Goal: Task Accomplishment & Management: Manage account settings

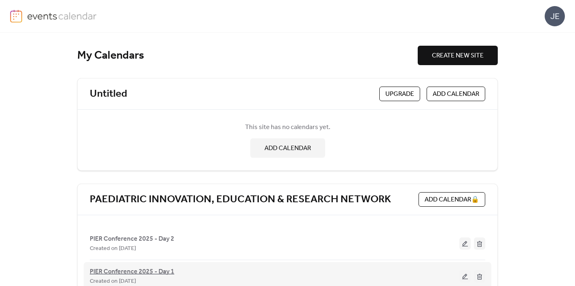
click at [146, 273] on span "PIER Conference 2025 - Day 1" at bounding box center [132, 272] width 85 height 10
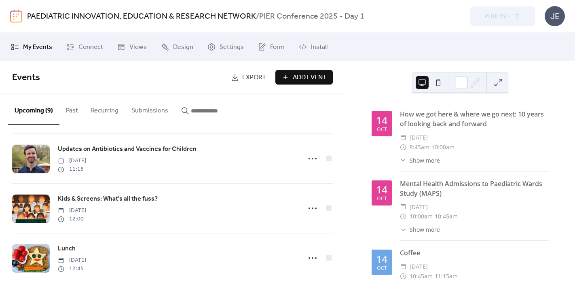
scroll to position [312, 0]
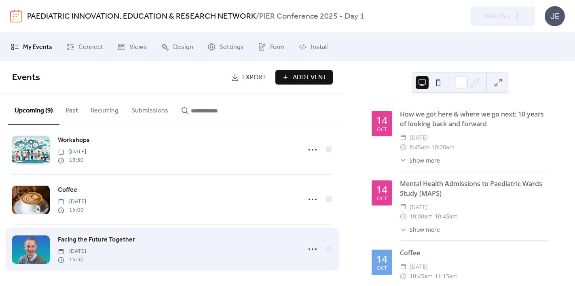
click at [104, 240] on span "Facing the Future Together" at bounding box center [96, 240] width 77 height 10
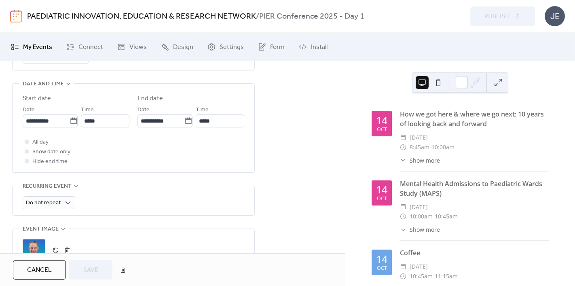
scroll to position [268, 0]
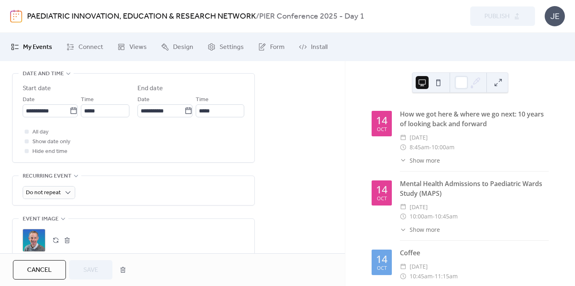
click at [55, 242] on button "button" at bounding box center [55, 240] width 11 height 11
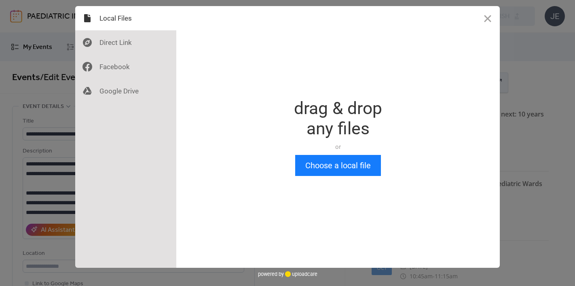
scroll to position [0, 0]
click at [320, 167] on button "Choose a local file" at bounding box center [338, 165] width 86 height 21
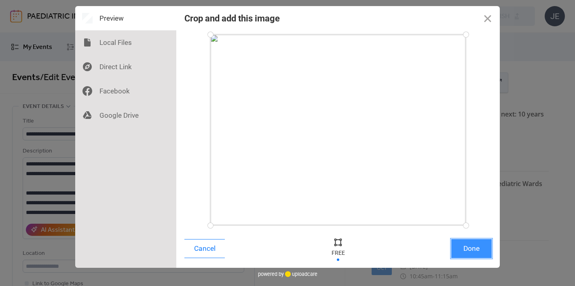
click at [476, 256] on button "Done" at bounding box center [471, 248] width 40 height 19
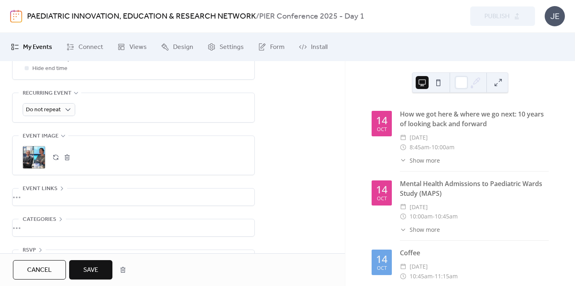
click at [89, 269] on span "Save" at bounding box center [90, 270] width 15 height 10
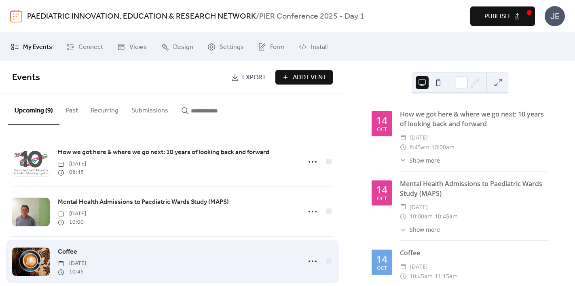
scroll to position [312, 0]
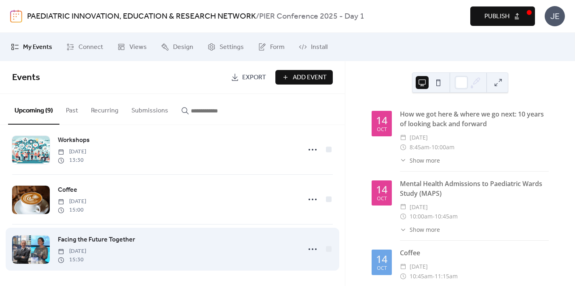
click at [106, 237] on span "Facing the Future Together" at bounding box center [96, 240] width 77 height 10
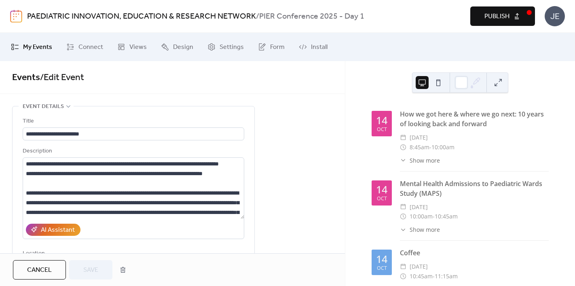
scroll to position [375, 0]
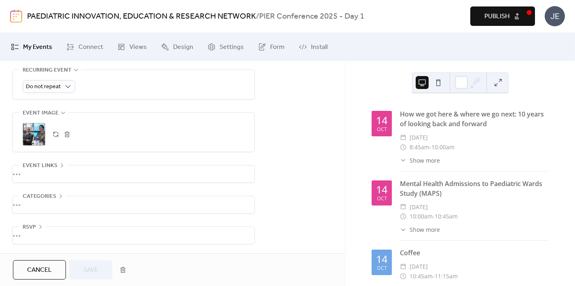
click at [55, 134] on button "button" at bounding box center [55, 134] width 11 height 11
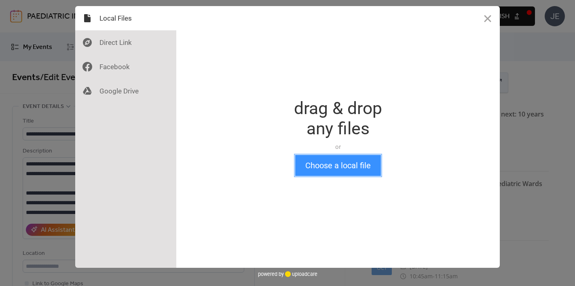
click at [324, 164] on button "Choose a local file" at bounding box center [338, 165] width 86 height 21
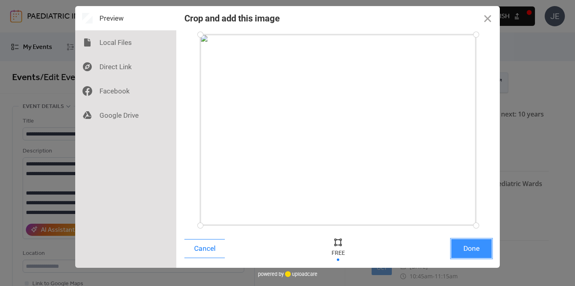
click at [476, 250] on button "Done" at bounding box center [471, 248] width 40 height 19
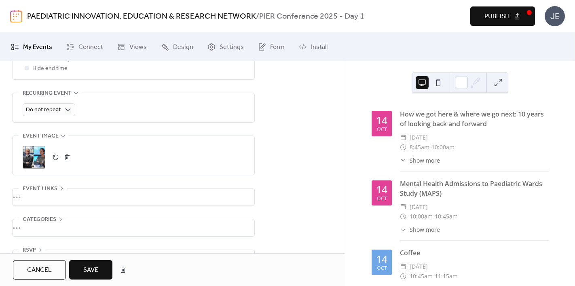
click at [91, 269] on span "Save" at bounding box center [90, 270] width 15 height 10
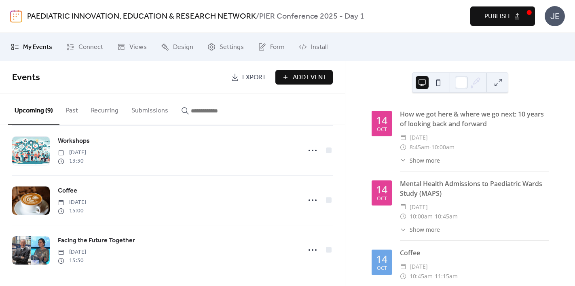
scroll to position [312, 0]
click at [503, 21] on span "Publish" at bounding box center [497, 17] width 25 height 10
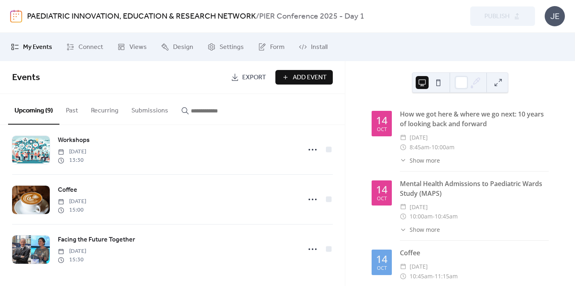
click at [13, 15] on img at bounding box center [16, 16] width 12 height 13
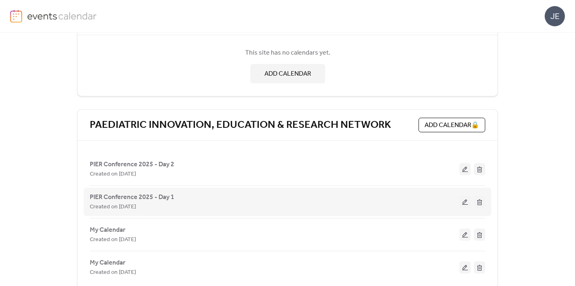
scroll to position [74, 0]
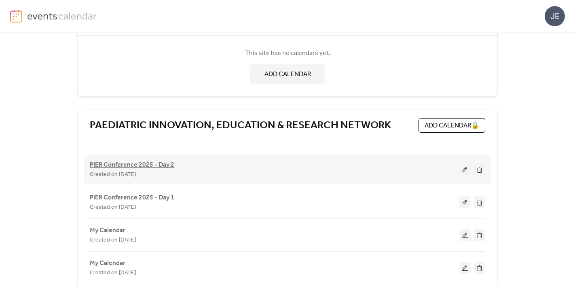
click at [142, 166] on span "PIER Conference 2025 - Day 2" at bounding box center [132, 165] width 85 height 10
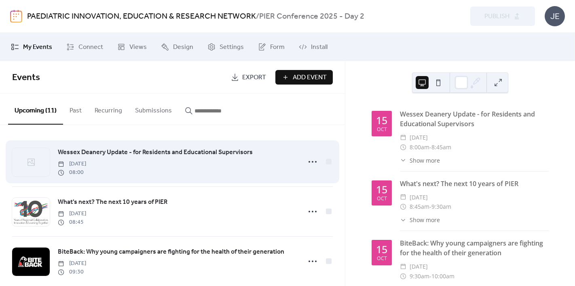
click at [76, 150] on span "Wessex Deanery Update - for Residents and Educational Supervisors" at bounding box center [155, 153] width 195 height 10
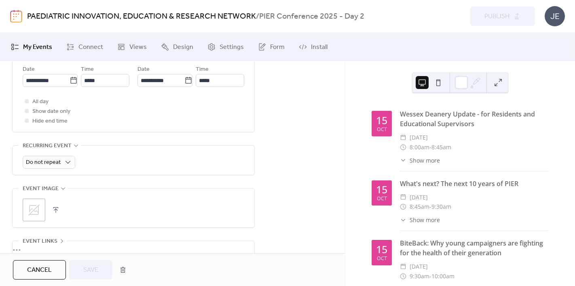
scroll to position [300, 0]
click at [33, 204] on icon at bounding box center [34, 208] width 13 height 13
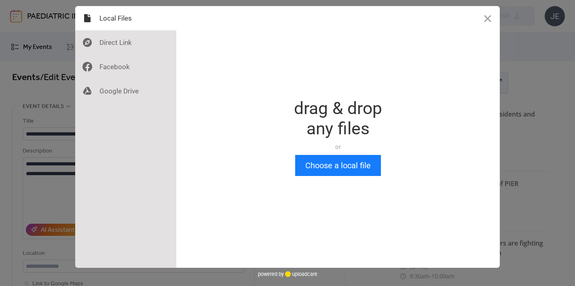
scroll to position [0, 0]
click at [343, 164] on button "Choose a local file" at bounding box center [338, 165] width 86 height 21
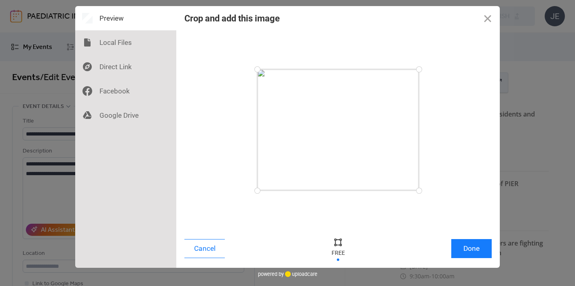
click at [486, 261] on div "Cancel Done" at bounding box center [338, 250] width 324 height 34
click at [477, 252] on button "Done" at bounding box center [471, 248] width 40 height 19
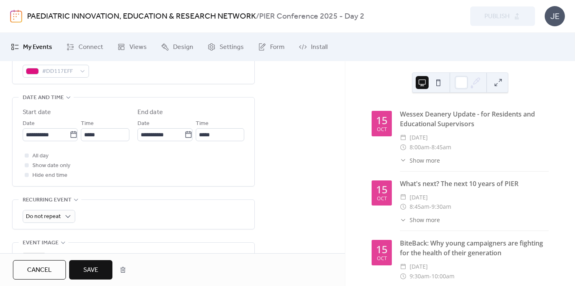
scroll to position [375, 0]
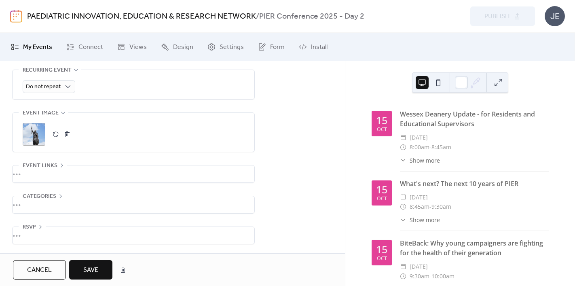
click at [95, 265] on span "Save" at bounding box center [90, 270] width 15 height 10
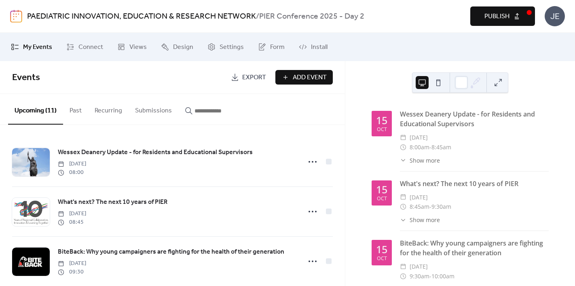
click at [498, 19] on span "Publish" at bounding box center [497, 17] width 25 height 10
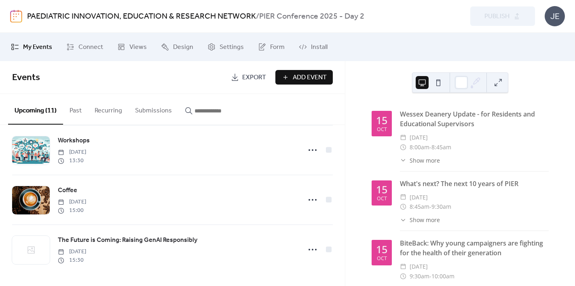
scroll to position [412, 0]
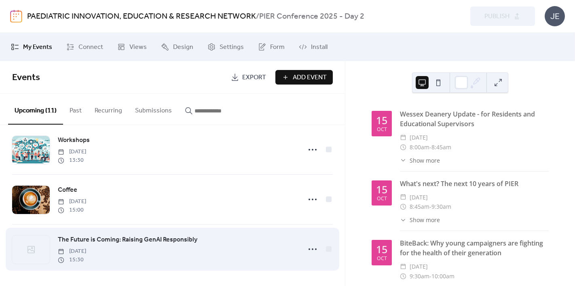
click at [137, 242] on span "The Future is Coming: Raising GenAI Responsibly" at bounding box center [128, 240] width 140 height 10
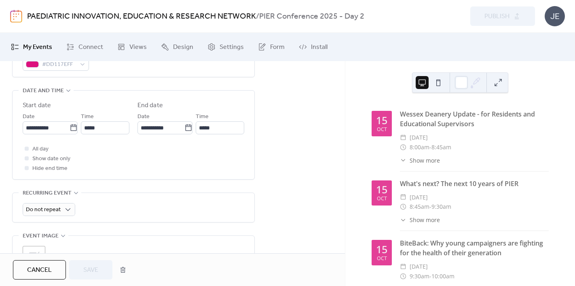
scroll to position [375, 0]
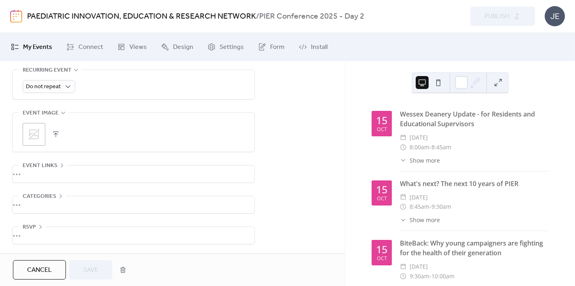
click at [33, 133] on icon at bounding box center [34, 134] width 13 height 13
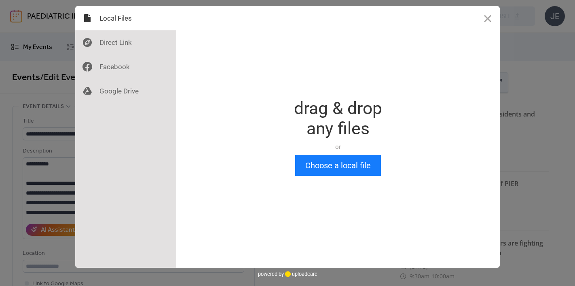
scroll to position [0, 0]
click at [356, 162] on button "Choose a local file" at bounding box center [338, 165] width 86 height 21
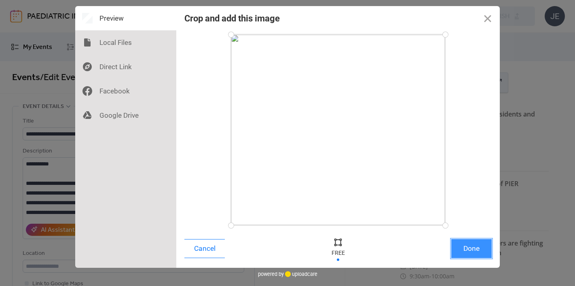
click at [477, 242] on button "Done" at bounding box center [471, 248] width 40 height 19
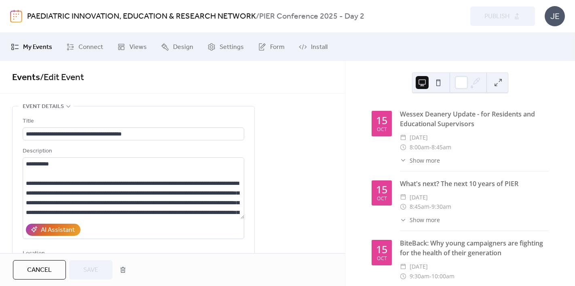
scroll to position [375, 0]
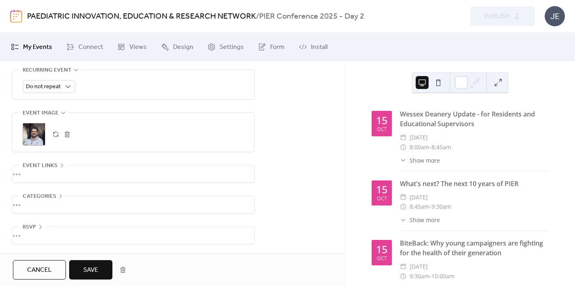
click at [90, 268] on span "Save" at bounding box center [90, 270] width 15 height 10
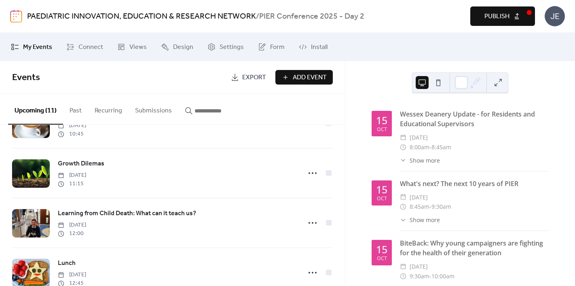
scroll to position [412, 0]
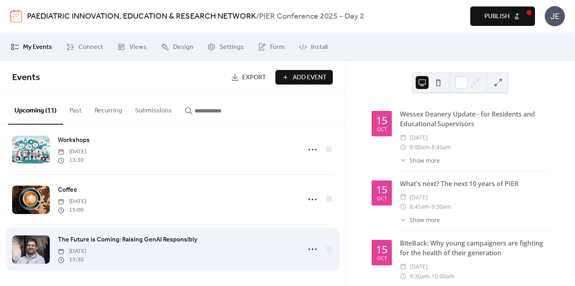
click at [159, 237] on span "The Future is Coming: Raising GenAI Responsibly" at bounding box center [128, 240] width 140 height 10
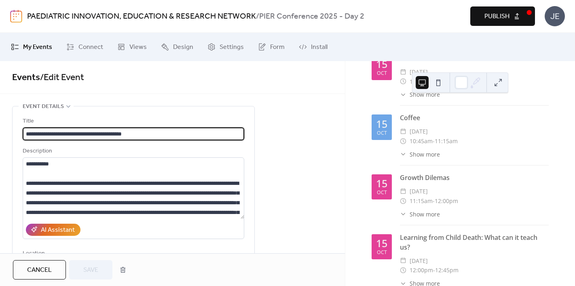
scroll to position [375, 0]
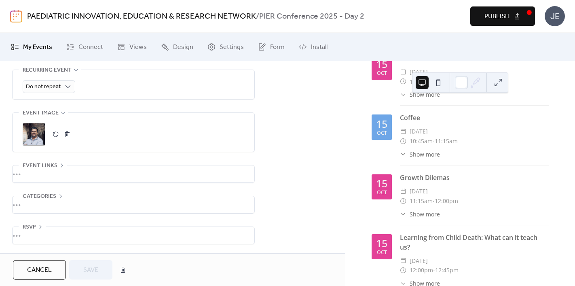
click at [485, 18] on span "Publish" at bounding box center [497, 17] width 25 height 10
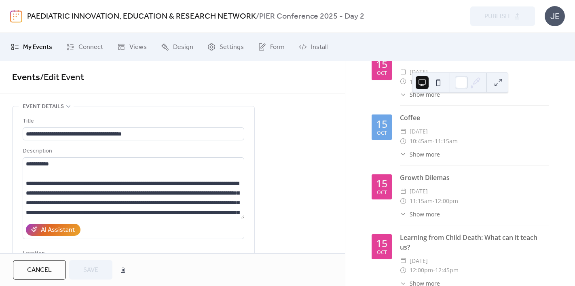
click at [17, 16] on img at bounding box center [16, 16] width 12 height 13
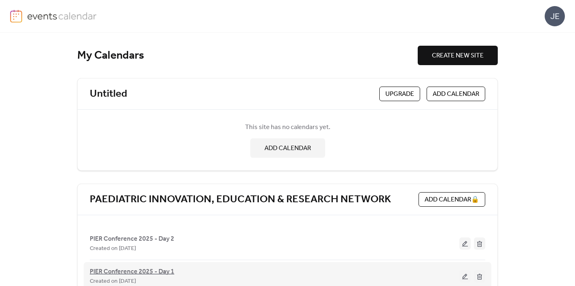
click at [163, 271] on span "PIER Conference 2025 - Day 1" at bounding box center [132, 272] width 85 height 10
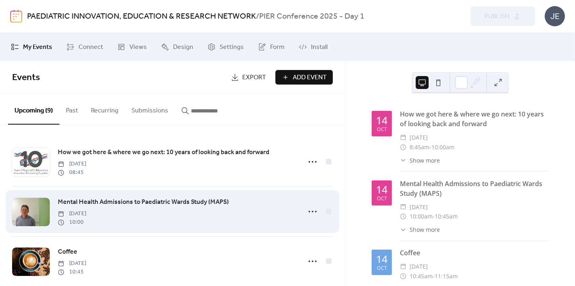
scroll to position [163, 0]
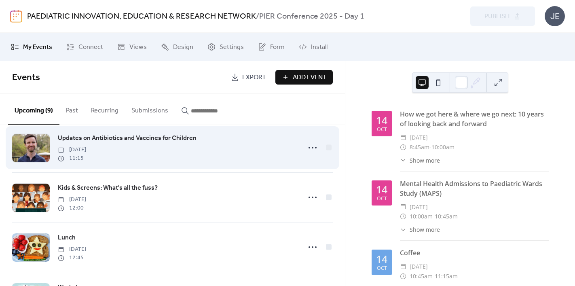
click at [148, 138] on span "Updates on Antibiotics and Vaccines for Children" at bounding box center [127, 139] width 139 height 10
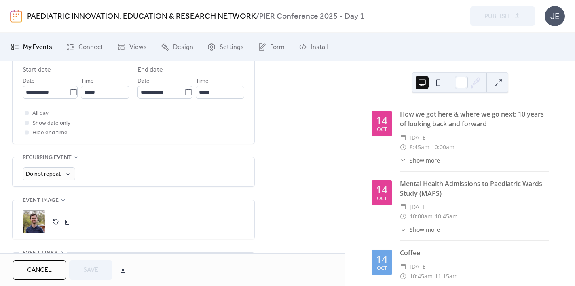
scroll to position [288, 0]
click at [52, 222] on button "button" at bounding box center [55, 220] width 11 height 11
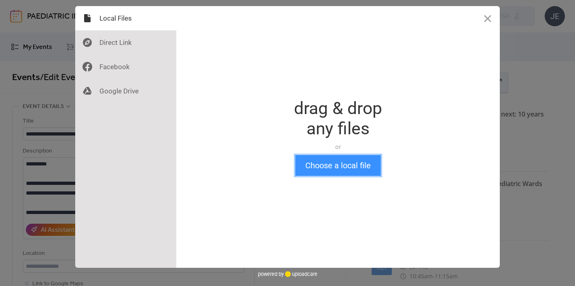
click at [348, 172] on button "Choose a local file" at bounding box center [338, 165] width 86 height 21
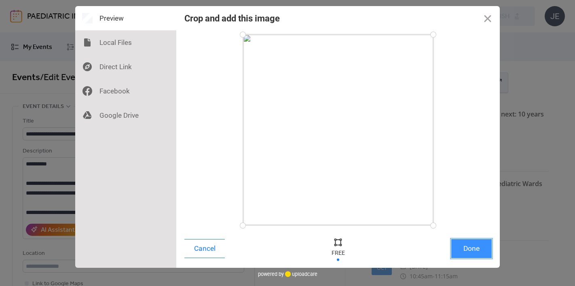
click at [475, 252] on button "Done" at bounding box center [471, 248] width 40 height 19
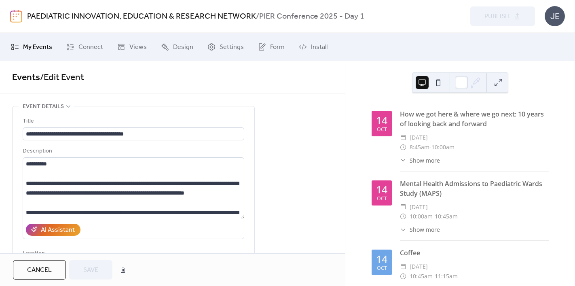
scroll to position [351, 0]
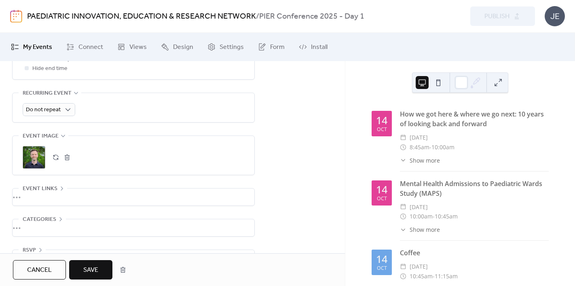
click at [92, 266] on span "Save" at bounding box center [90, 270] width 15 height 10
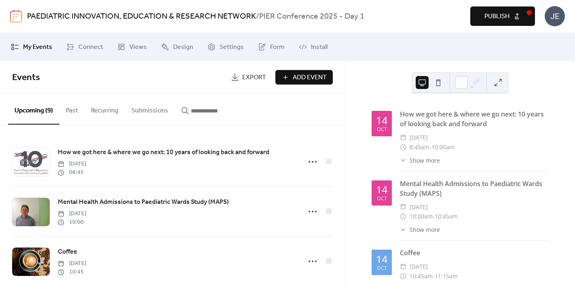
click at [501, 15] on span "Publish" at bounding box center [497, 17] width 25 height 10
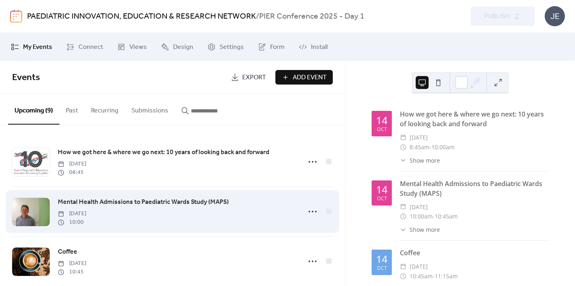
click at [114, 203] on span "Mental Health Admissions to Paediatric Wards Study (MAPS)" at bounding box center [143, 202] width 171 height 10
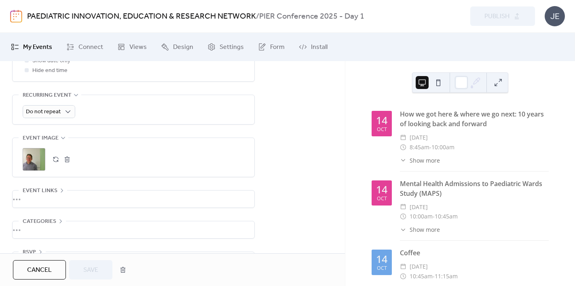
scroll to position [375, 0]
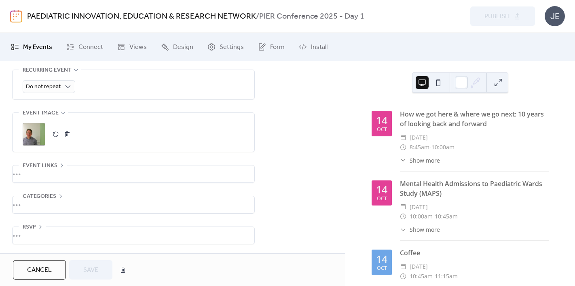
click at [55, 133] on button "button" at bounding box center [55, 134] width 11 height 11
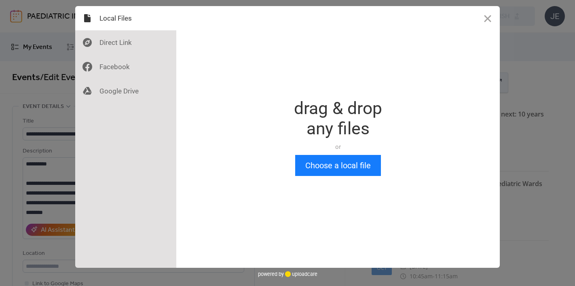
scroll to position [0, 0]
click at [337, 165] on button "Choose a local file" at bounding box center [338, 165] width 86 height 21
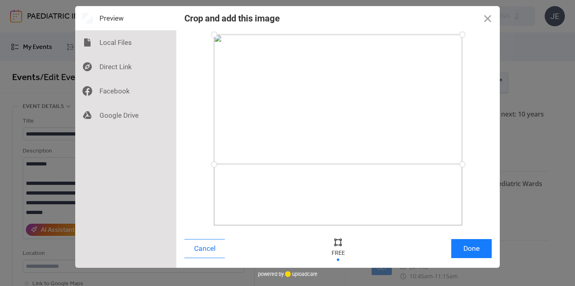
drag, startPoint x: 463, startPoint y: 225, endPoint x: 466, endPoint y: 164, distance: 60.8
click at [466, 164] on div at bounding box center [463, 164] width 14 height 14
click at [471, 250] on button "Done" at bounding box center [471, 248] width 40 height 19
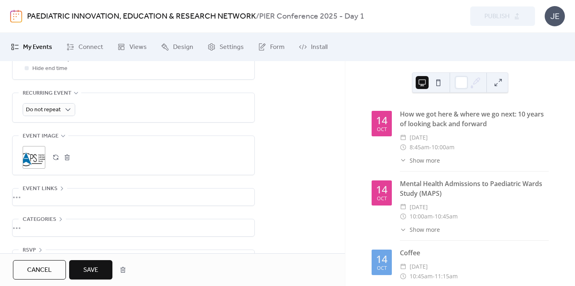
click at [99, 270] on button "Save" at bounding box center [90, 269] width 43 height 19
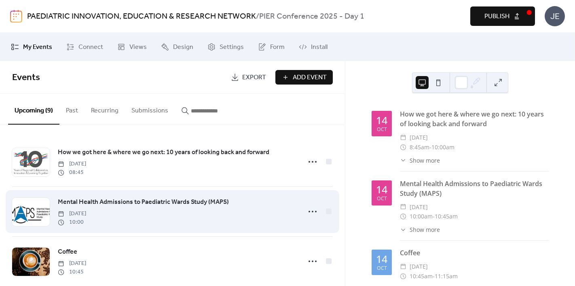
click at [143, 201] on span "Mental Health Admissions to Paediatric Wards Study (MAPS)" at bounding box center [143, 202] width 171 height 10
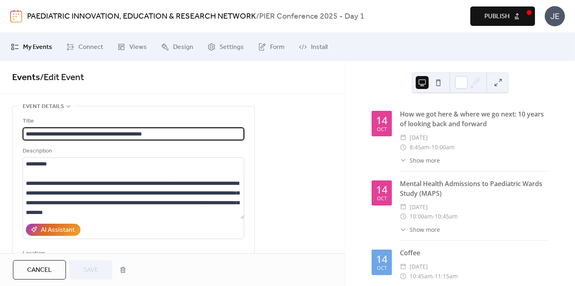
click at [515, 14] on button "Publish" at bounding box center [503, 15] width 65 height 19
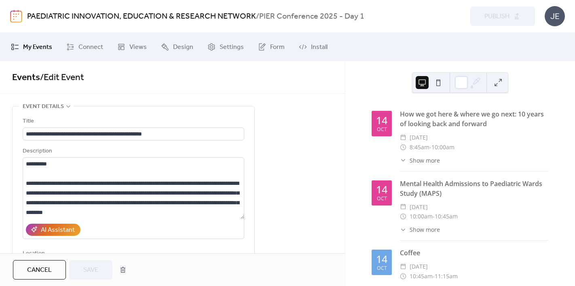
click at [51, 265] on span "Cancel" at bounding box center [39, 270] width 25 height 10
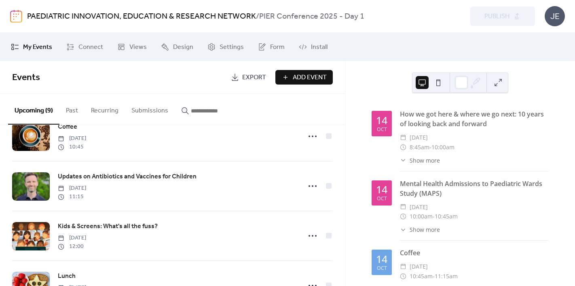
scroll to position [129, 0]
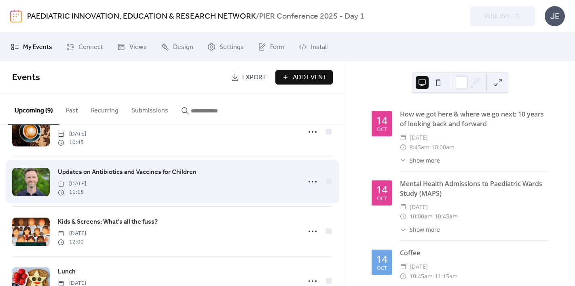
click at [170, 174] on span "Updates on Antibiotics and Vaccines for Children" at bounding box center [127, 172] width 139 height 10
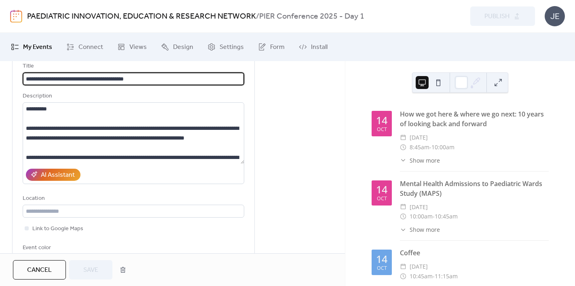
scroll to position [55, 0]
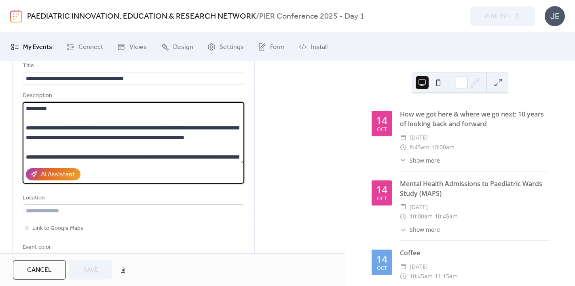
click at [55, 108] on textarea "**********" at bounding box center [134, 132] width 222 height 61
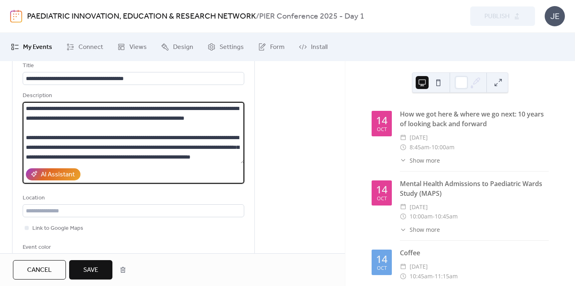
scroll to position [0, 0]
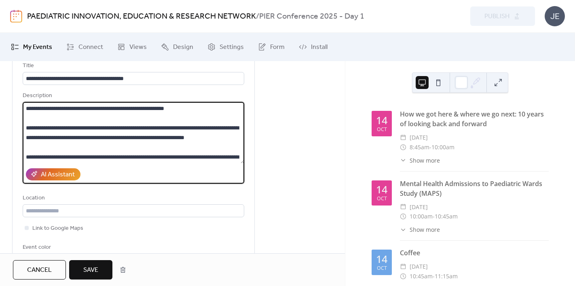
type textarea "**********"
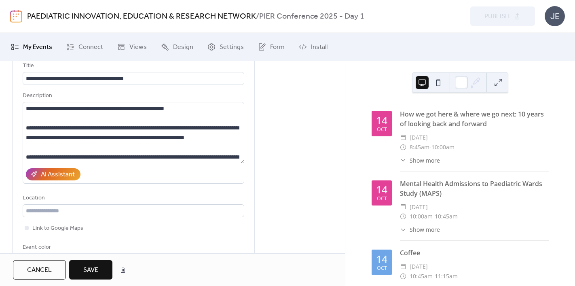
click at [90, 265] on span "Save" at bounding box center [90, 270] width 15 height 10
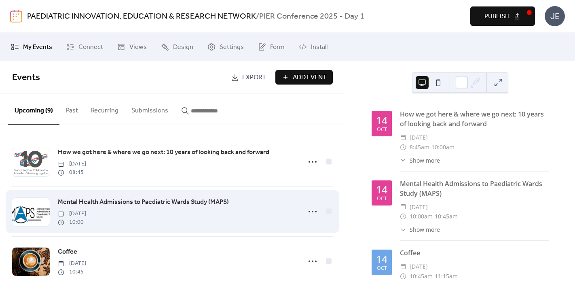
scroll to position [5, 0]
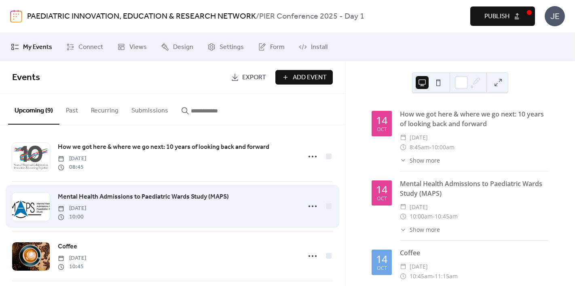
click at [125, 198] on span "Mental Health Admissions to Paediatric Wards Study (MAPS)" at bounding box center [143, 197] width 171 height 10
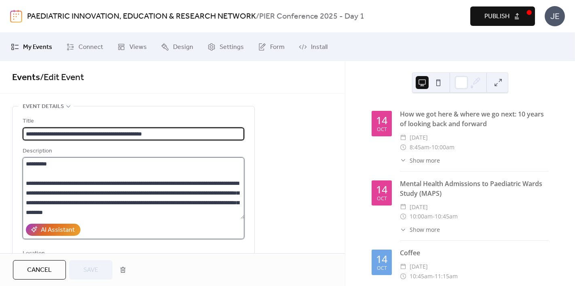
click at [63, 165] on textarea "**********" at bounding box center [134, 187] width 222 height 61
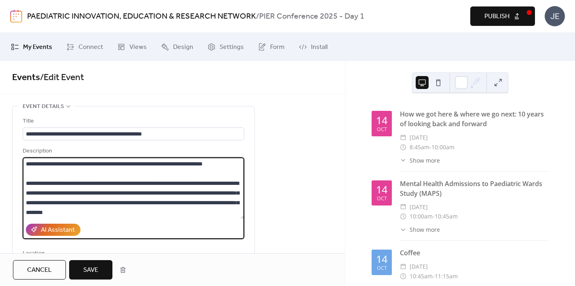
type textarea "**********"
click at [89, 268] on span "Save" at bounding box center [90, 270] width 15 height 10
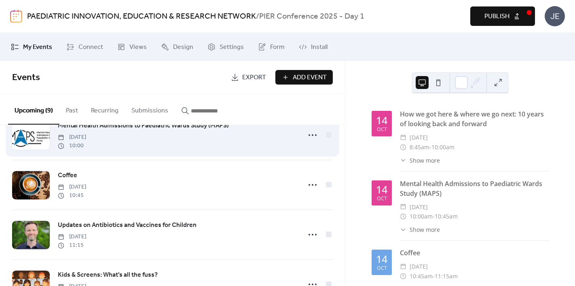
scroll to position [139, 0]
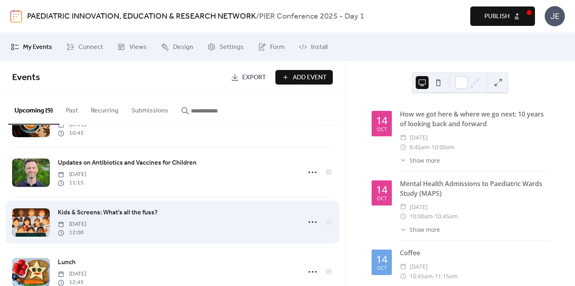
click at [120, 211] on span "Kids & Screens: What's all the fuss?" at bounding box center [108, 213] width 100 height 10
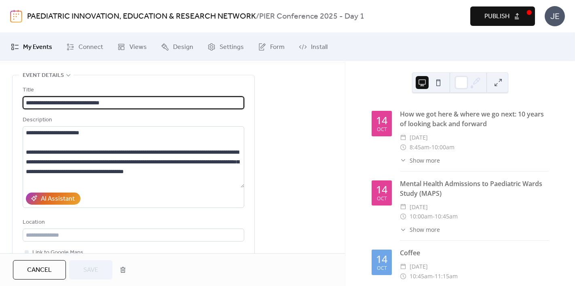
scroll to position [32, 0]
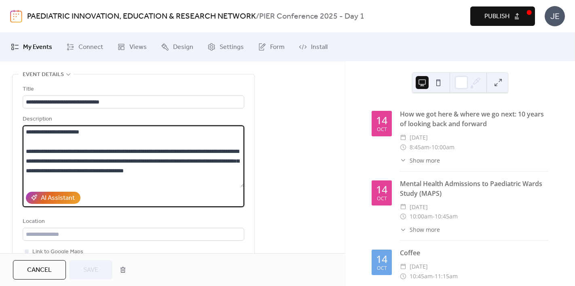
click at [95, 129] on textarea "**********" at bounding box center [134, 155] width 222 height 61
drag, startPoint x: 95, startPoint y: 133, endPoint x: 57, endPoint y: 132, distance: 38.4
click at [57, 132] on textarea "**********" at bounding box center [134, 155] width 222 height 61
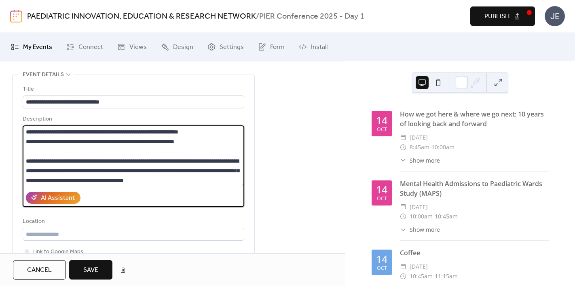
type textarea "**********"
click at [88, 265] on span "Save" at bounding box center [90, 270] width 15 height 10
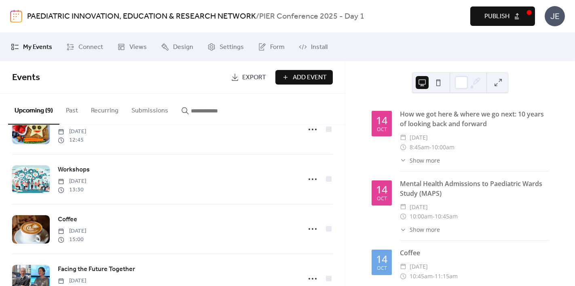
scroll to position [283, 0]
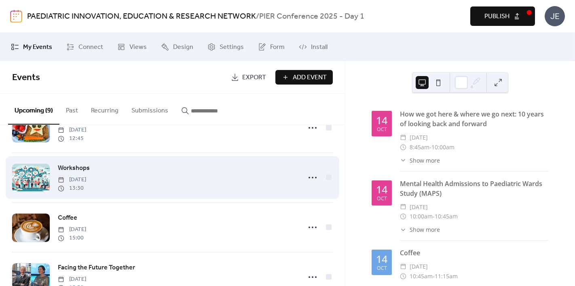
click at [78, 170] on span "Workshops" at bounding box center [74, 168] width 32 height 10
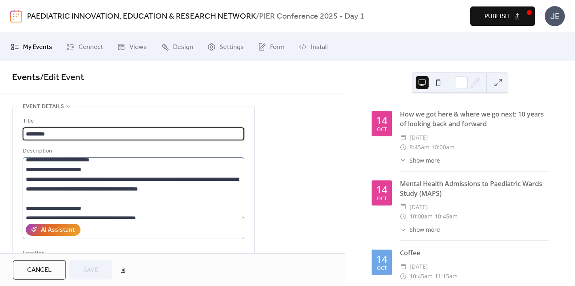
scroll to position [20, 0]
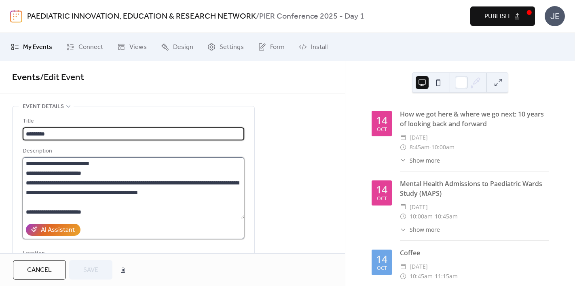
click at [121, 172] on textarea at bounding box center [134, 187] width 222 height 61
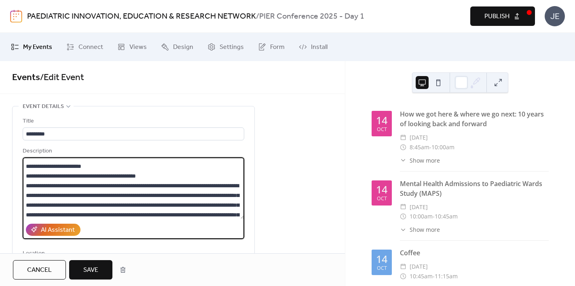
scroll to position [65, 0]
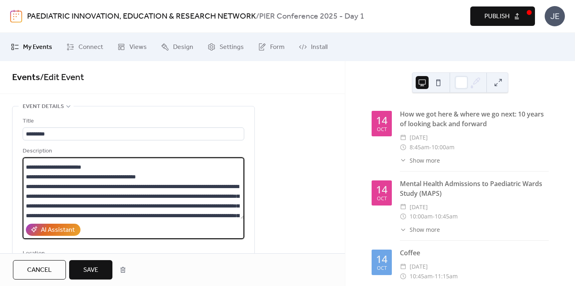
click at [172, 176] on textarea at bounding box center [134, 187] width 222 height 61
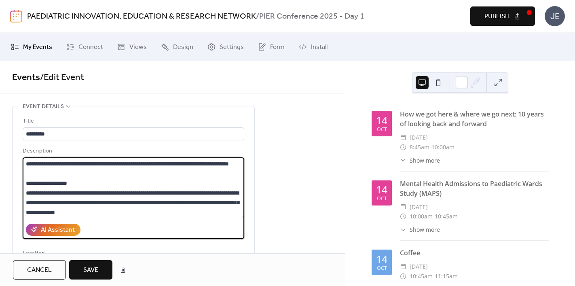
scroll to position [252, 0]
click at [103, 182] on textarea at bounding box center [134, 187] width 222 height 61
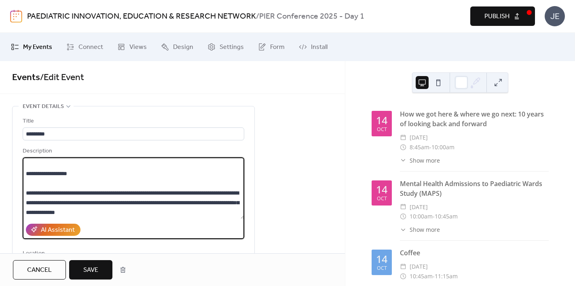
drag, startPoint x: 29, startPoint y: 182, endPoint x: 224, endPoint y: 213, distance: 197.9
click at [224, 213] on textarea at bounding box center [134, 187] width 222 height 61
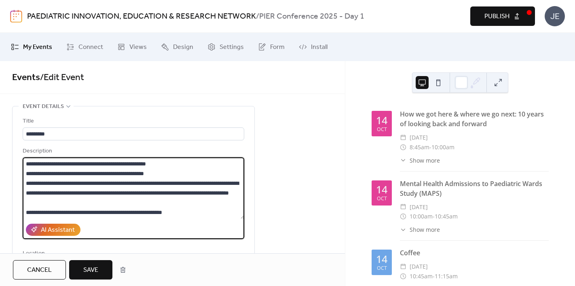
scroll to position [223, 0]
drag, startPoint x: 185, startPoint y: 212, endPoint x: 9, endPoint y: 210, distance: 176.0
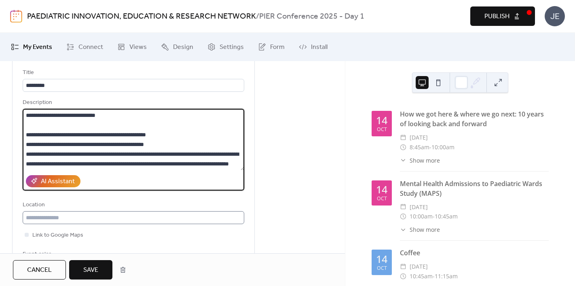
scroll to position [49, 0]
type textarea "**********"
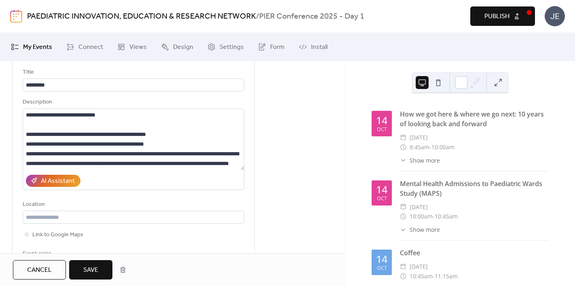
click at [94, 267] on span "Save" at bounding box center [90, 270] width 15 height 10
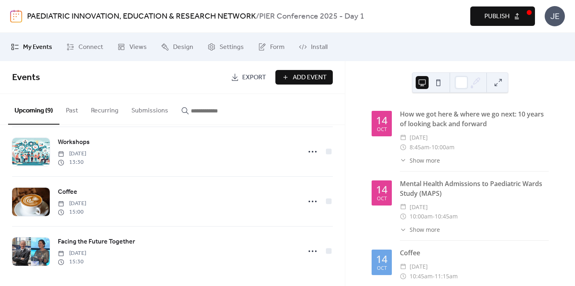
scroll to position [312, 0]
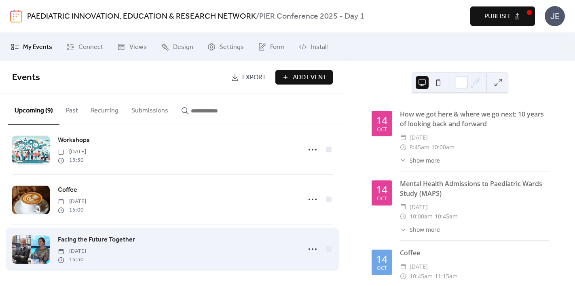
click at [115, 241] on span "Facing the Future Together" at bounding box center [96, 240] width 77 height 10
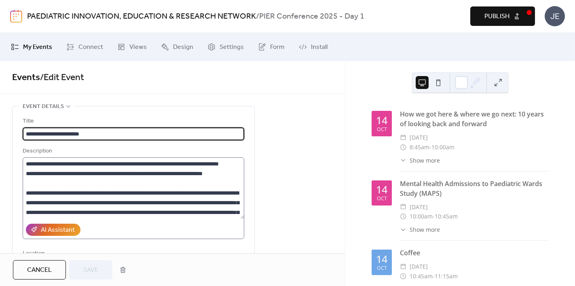
scroll to position [117, 0]
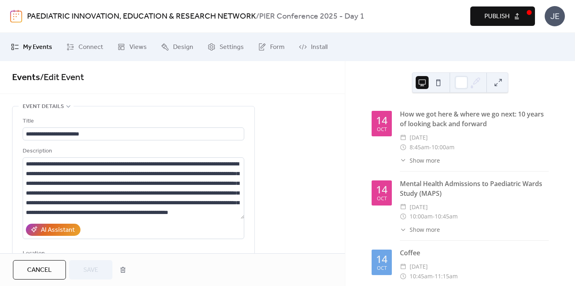
click at [46, 269] on span "Cancel" at bounding box center [39, 270] width 25 height 10
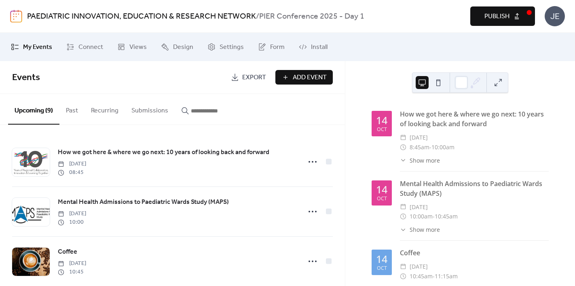
click at [16, 14] on img at bounding box center [16, 16] width 12 height 13
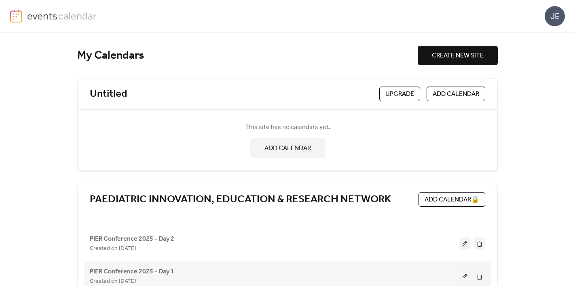
click at [155, 271] on span "PIER Conference 2025 - Day 1" at bounding box center [132, 272] width 85 height 10
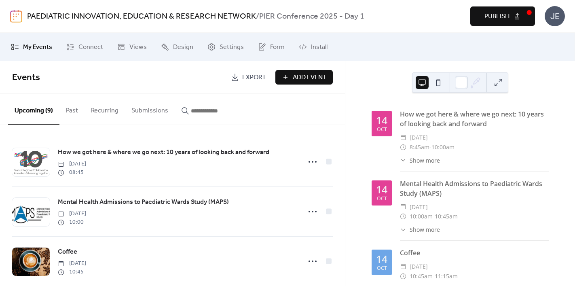
click at [494, 18] on span "Publish" at bounding box center [497, 17] width 25 height 10
click at [16, 15] on img at bounding box center [16, 16] width 12 height 13
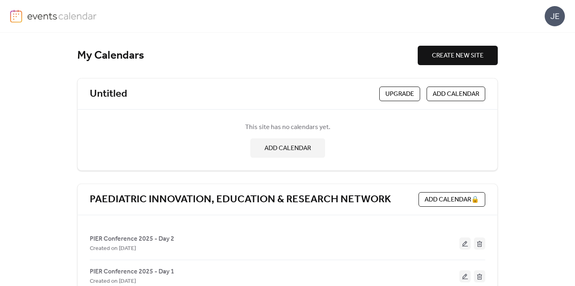
click at [164, 236] on span "PIER Conference 2025 - Day 2" at bounding box center [132, 239] width 85 height 10
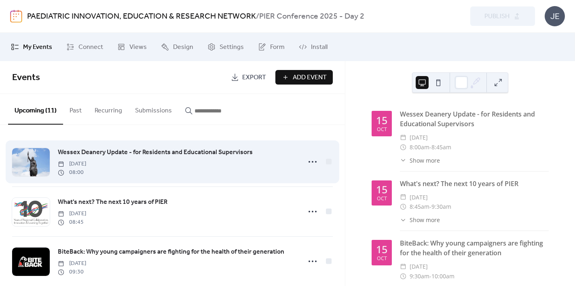
click at [214, 153] on span "Wessex Deanery Update - for Residents and Educational Supervisors" at bounding box center [155, 153] width 195 height 10
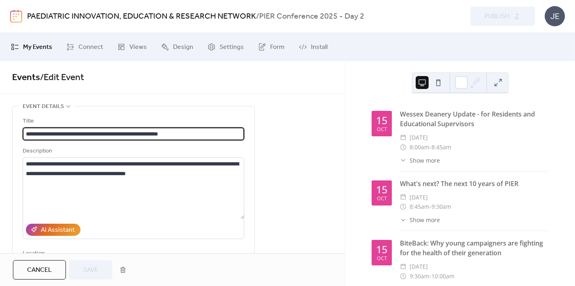
click at [36, 267] on span "Cancel" at bounding box center [39, 270] width 25 height 10
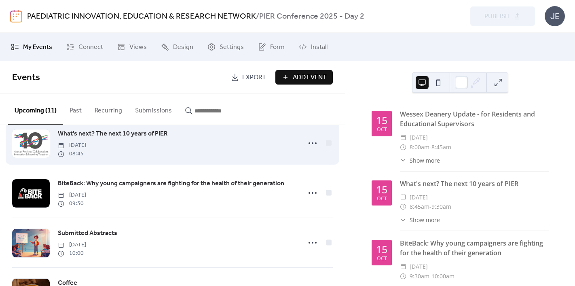
scroll to position [69, 0]
click at [142, 134] on span "What's next? The next 10 years of PIER" at bounding box center [113, 134] width 110 height 10
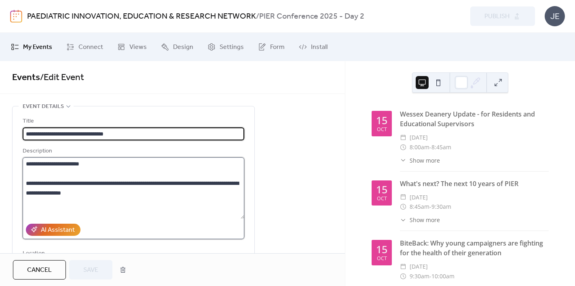
click at [102, 163] on textarea "**********" at bounding box center [134, 187] width 222 height 61
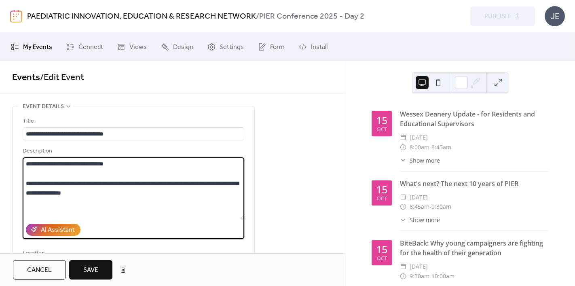
type textarea "**********"
click at [101, 268] on button "Save" at bounding box center [90, 269] width 43 height 19
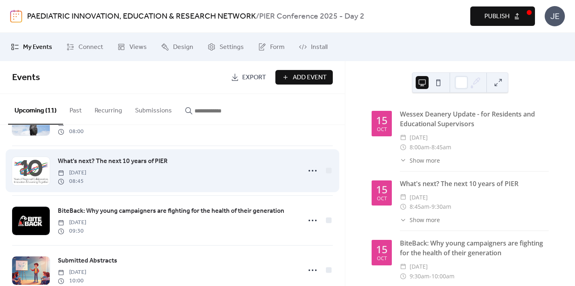
scroll to position [50, 0]
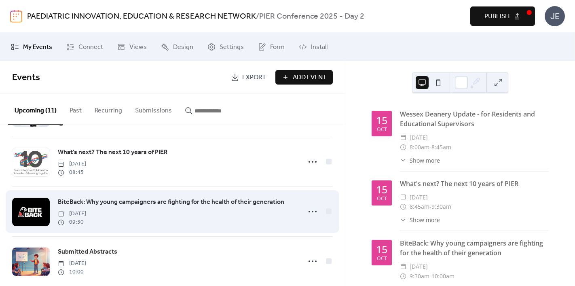
click at [185, 198] on span "BiteBack: Why young campaigners are fighting for the health of their generation" at bounding box center [171, 202] width 227 height 10
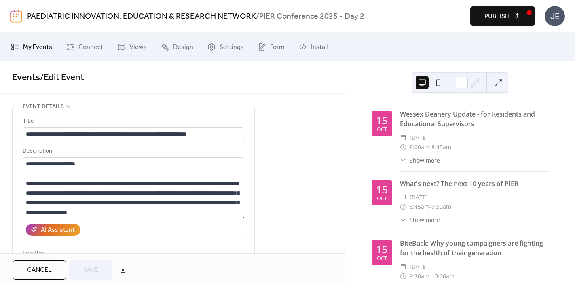
click at [48, 268] on span "Cancel" at bounding box center [39, 270] width 25 height 10
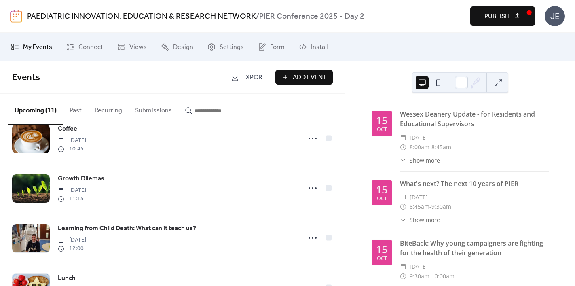
scroll to position [227, 0]
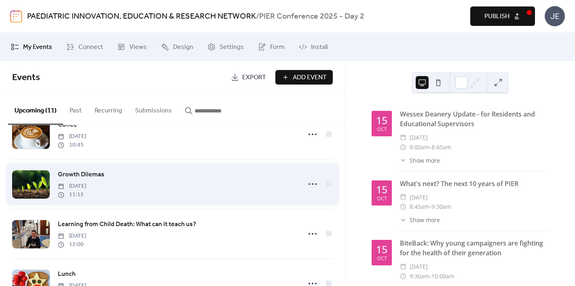
click at [90, 176] on span "Growth Dilemas" at bounding box center [81, 175] width 47 height 10
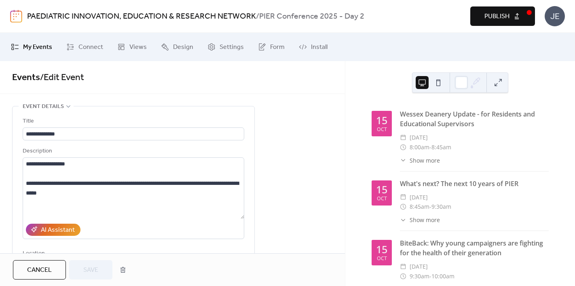
click at [48, 265] on span "Cancel" at bounding box center [39, 270] width 25 height 10
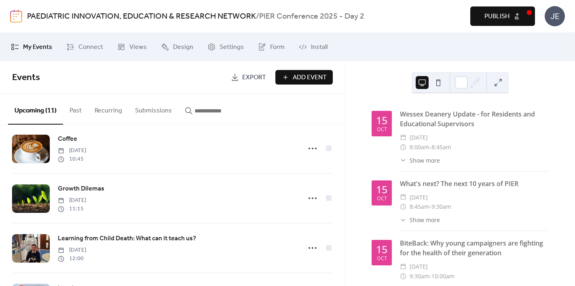
scroll to position [271, 0]
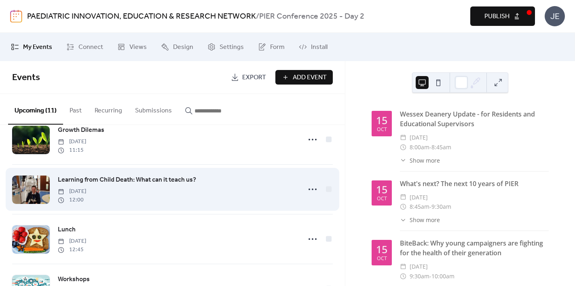
click at [148, 181] on span "Learning from Child Death: What can it teach us?" at bounding box center [127, 180] width 138 height 10
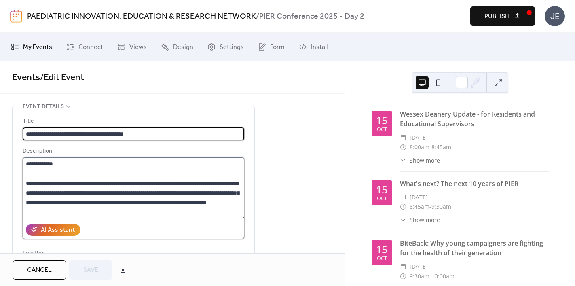
click at [76, 167] on textarea "**********" at bounding box center [134, 187] width 222 height 61
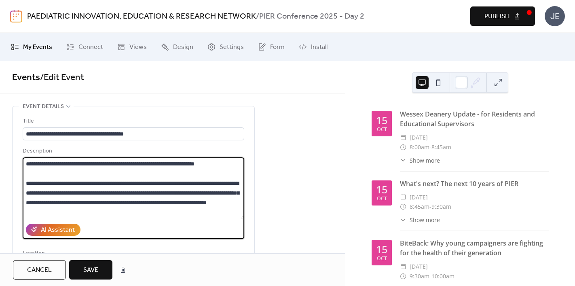
type textarea "**********"
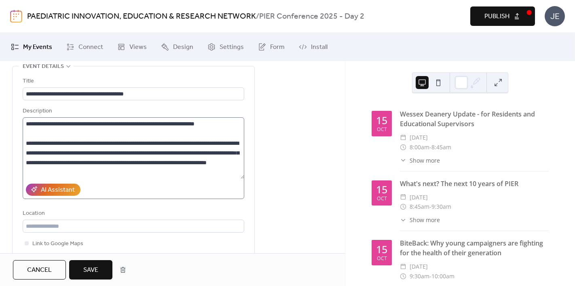
scroll to position [41, 0]
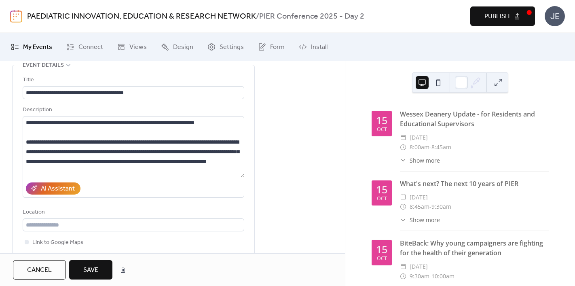
click at [95, 272] on span "Save" at bounding box center [90, 270] width 15 height 10
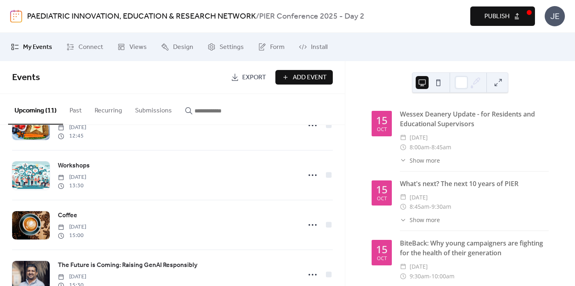
scroll to position [387, 0]
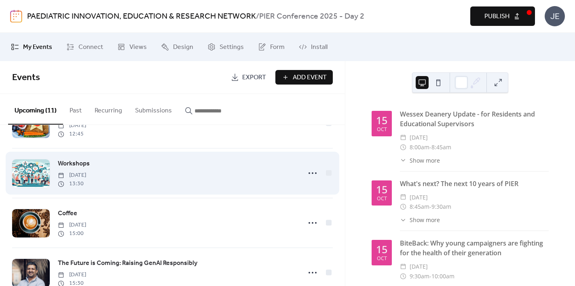
click at [72, 166] on span "Workshops" at bounding box center [74, 164] width 32 height 10
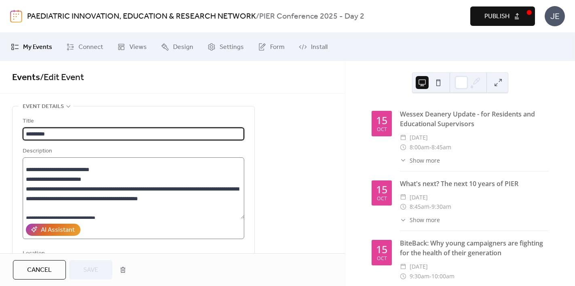
scroll to position [13, 0]
click at [131, 178] on textarea at bounding box center [134, 187] width 222 height 61
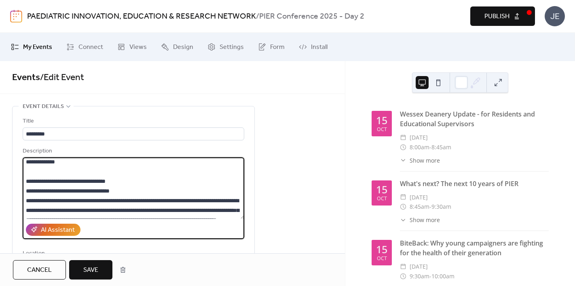
scroll to position [282, 0]
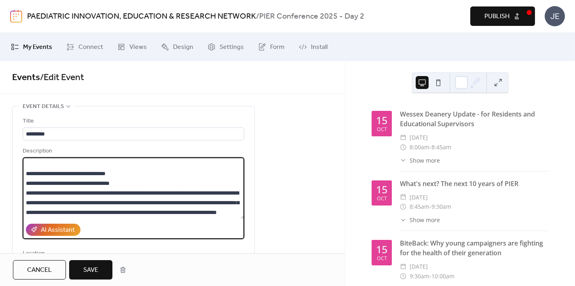
type textarea "**********"
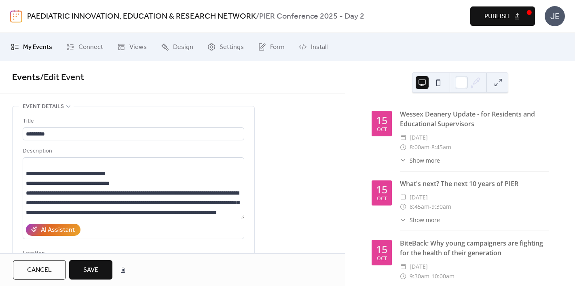
click at [94, 269] on span "Save" at bounding box center [90, 270] width 15 height 10
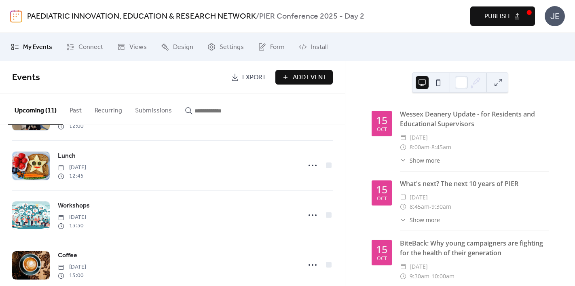
scroll to position [412, 0]
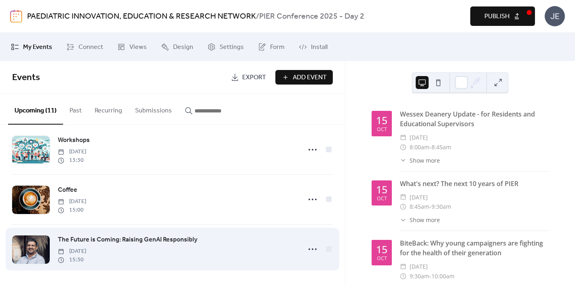
click at [166, 237] on span "The Future is Coming: Raising GenAI Responsibly" at bounding box center [128, 240] width 140 height 10
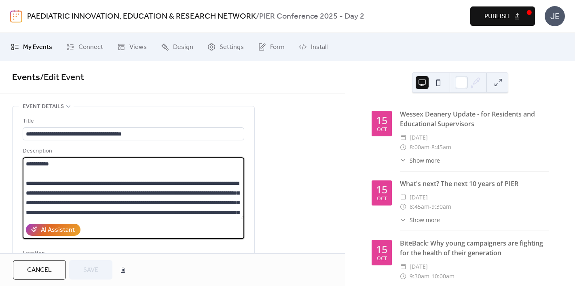
click at [82, 165] on textarea "**********" at bounding box center [134, 187] width 222 height 61
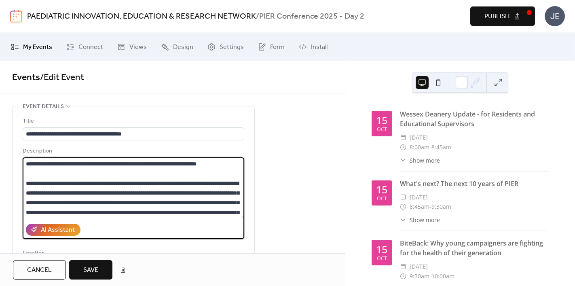
type textarea "**********"
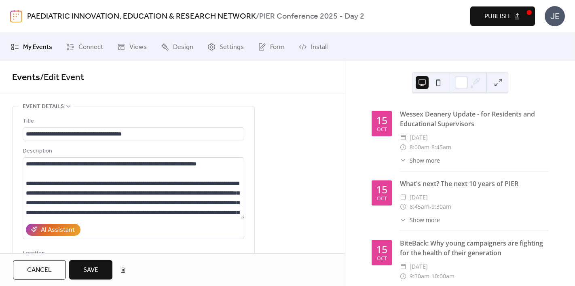
click at [88, 272] on span "Save" at bounding box center [90, 270] width 15 height 10
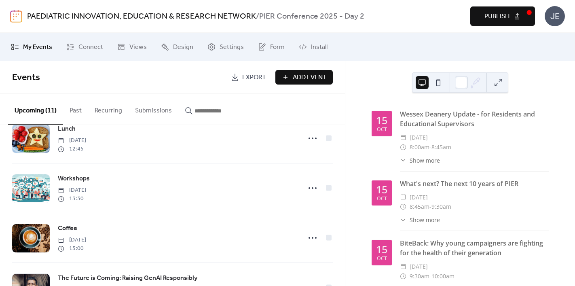
scroll to position [412, 0]
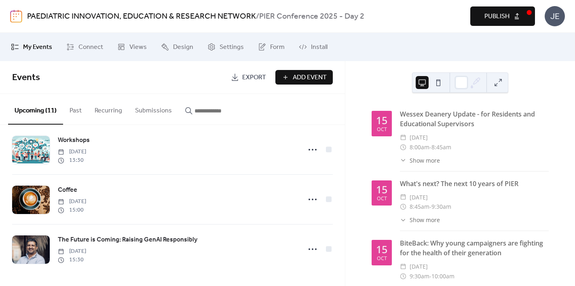
click at [506, 18] on span "Publish" at bounding box center [497, 17] width 25 height 10
